Goal: Task Accomplishment & Management: Use online tool/utility

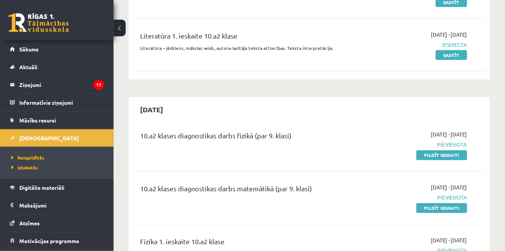
scroll to position [379, 0]
click at [454, 156] on link "Pildīt ieskaiti" at bounding box center [441, 156] width 51 height 10
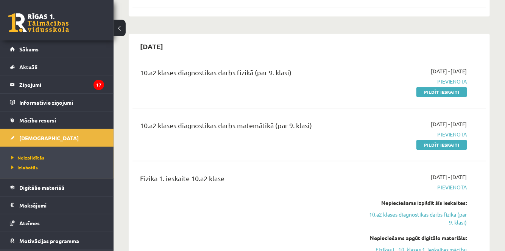
scroll to position [447, 0]
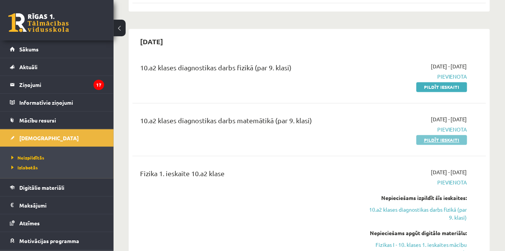
click at [443, 140] on link "Pildīt ieskaiti" at bounding box center [441, 141] width 51 height 10
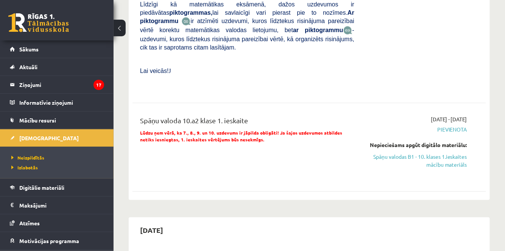
scroll to position [1067, 0]
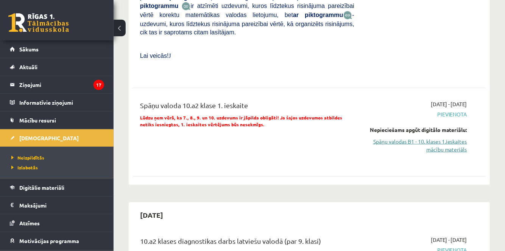
click at [452, 138] on link "Spāņu valodas B1 - 10. klases 1.ieskaites mācību materiāls" at bounding box center [416, 146] width 101 height 16
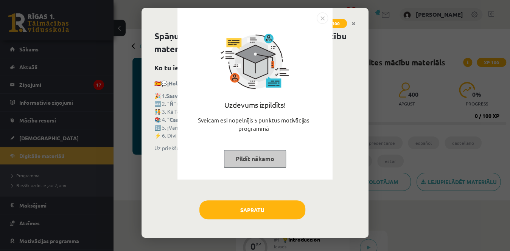
click at [322, 17] on img "Close" at bounding box center [322, 17] width 11 height 11
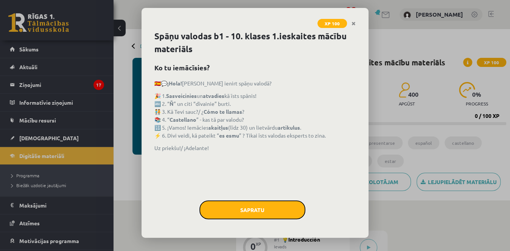
click at [264, 207] on button "Sapratu" at bounding box center [253, 210] width 106 height 19
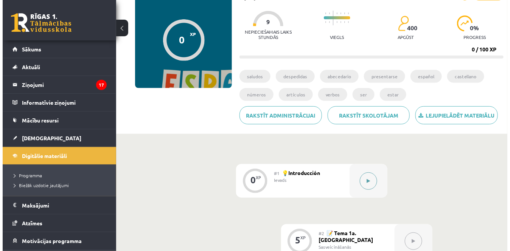
scroll to position [69, 0]
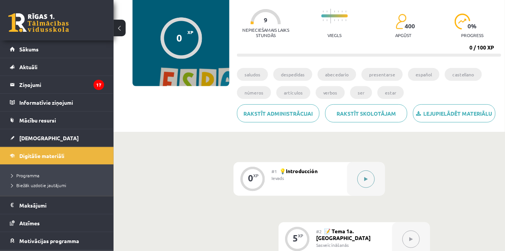
click at [366, 175] on button at bounding box center [365, 179] width 17 height 17
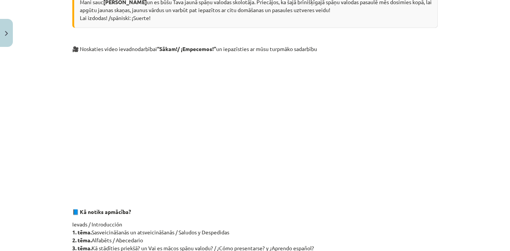
scroll to position [172, 0]
